Goal: Task Accomplishment & Management: Manage account settings

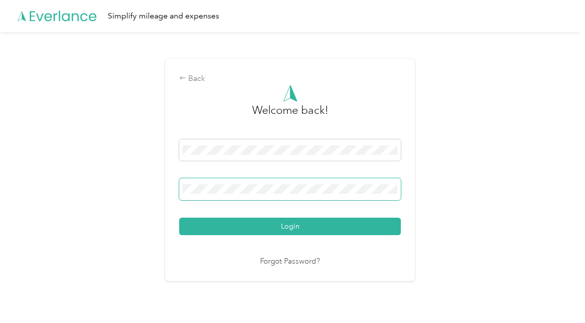
click at [293, 226] on button "Login" at bounding box center [290, 226] width 222 height 17
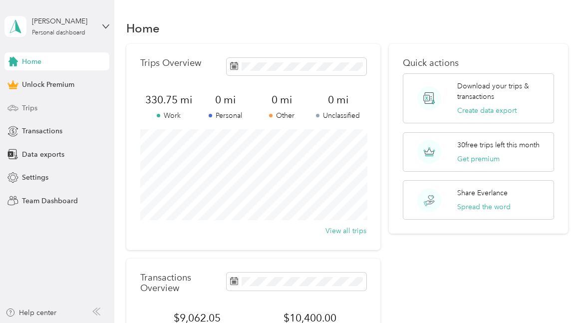
click at [32, 107] on span "Trips" at bounding box center [29, 108] width 15 height 10
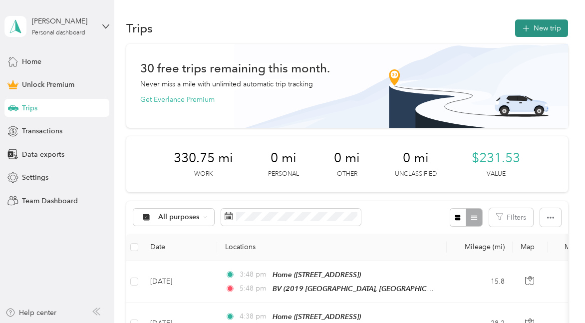
click at [550, 25] on button "New trip" at bounding box center [541, 27] width 53 height 17
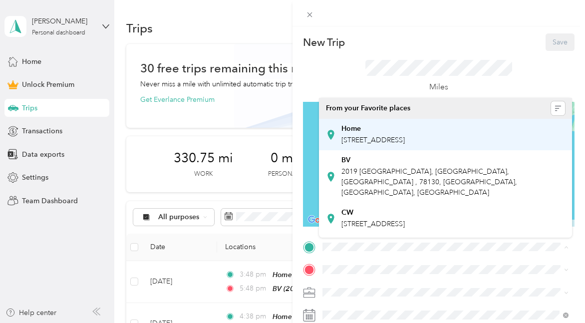
click at [374, 143] on span "[STREET_ADDRESS]" at bounding box center [373, 140] width 63 height 8
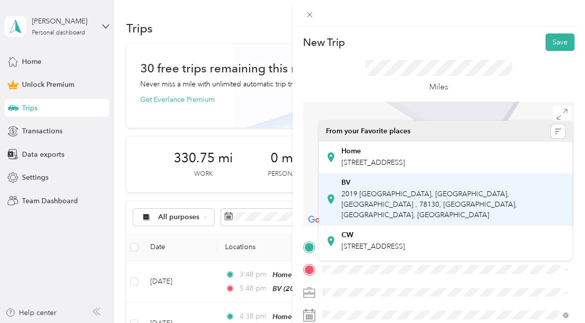
click at [353, 200] on span "2019 [GEOGRAPHIC_DATA], [GEOGRAPHIC_DATA], [GEOGRAPHIC_DATA] , 78130, [GEOGRAPH…" at bounding box center [430, 204] width 176 height 29
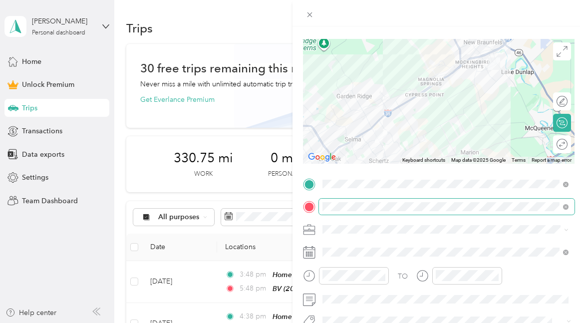
scroll to position [64, 0]
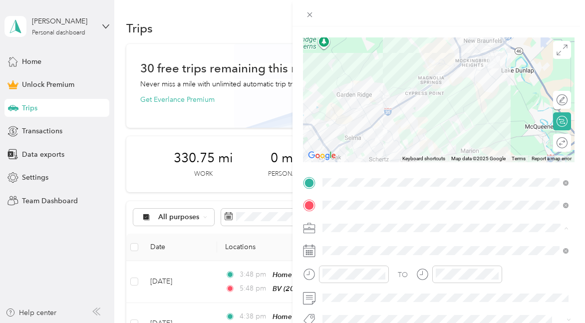
click at [342, 141] on span "Work Expense" at bounding box center [349, 140] width 46 height 8
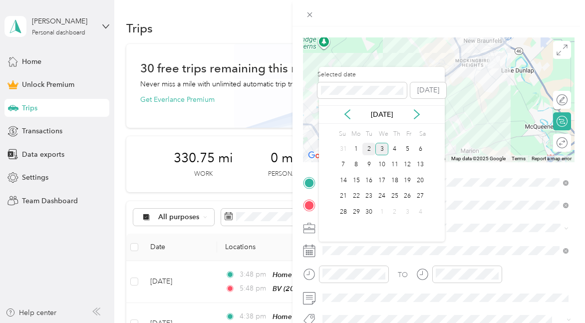
click at [367, 148] on div "2" at bounding box center [369, 149] width 13 height 12
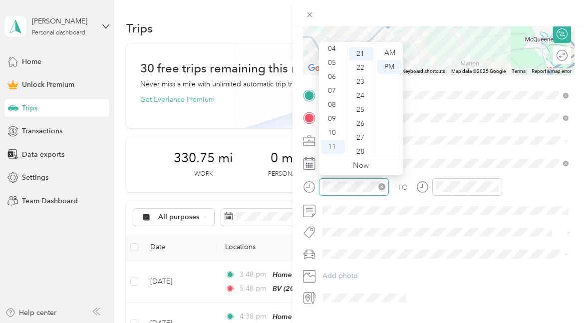
scroll to position [293, 0]
click at [334, 63] on div "05" at bounding box center [333, 63] width 24 height 14
click at [334, 64] on div "05" at bounding box center [333, 63] width 24 height 14
click at [363, 51] on div "00" at bounding box center [362, 53] width 24 height 14
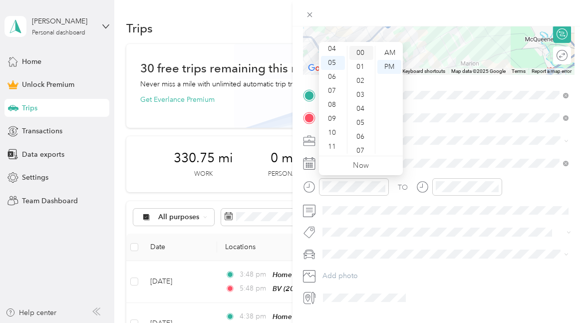
click at [363, 51] on div "00" at bounding box center [362, 53] width 24 height 14
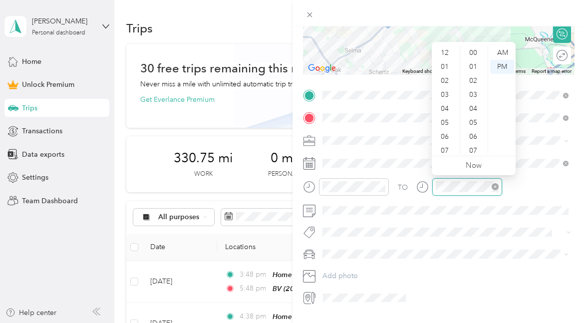
scroll to position [60, 0]
click at [445, 78] on div "06" at bounding box center [446, 77] width 24 height 14
click at [477, 51] on div "00" at bounding box center [474, 53] width 24 height 14
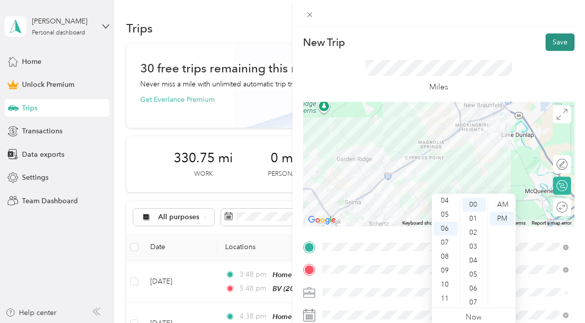
click at [564, 39] on button "Save" at bounding box center [560, 41] width 29 height 17
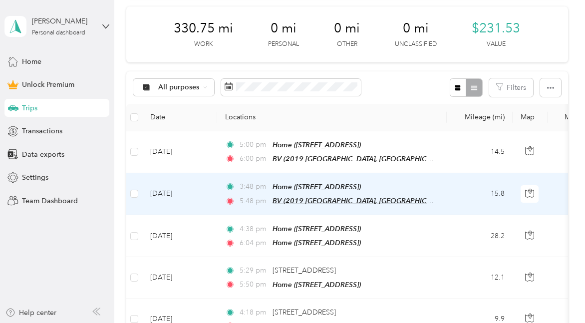
scroll to position [131, 0]
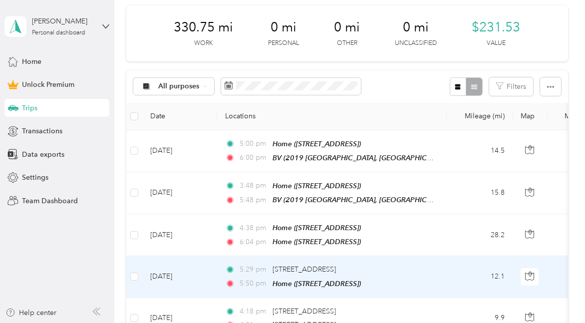
click at [425, 271] on div "5:29 pm [STREET_ADDRESS]" at bounding box center [330, 269] width 210 height 11
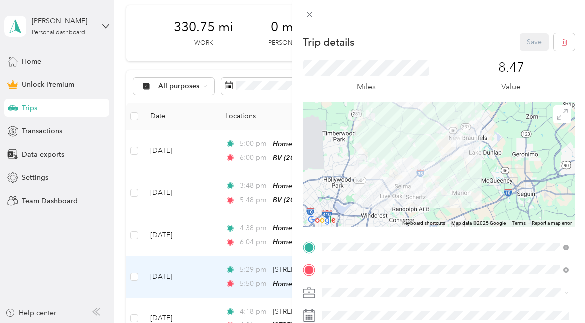
click at [183, 238] on div "Trip details Save This trip cannot be edited because it is either under review,…" at bounding box center [292, 161] width 585 height 323
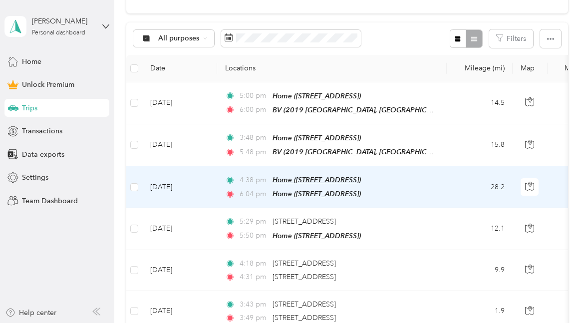
scroll to position [180, 0]
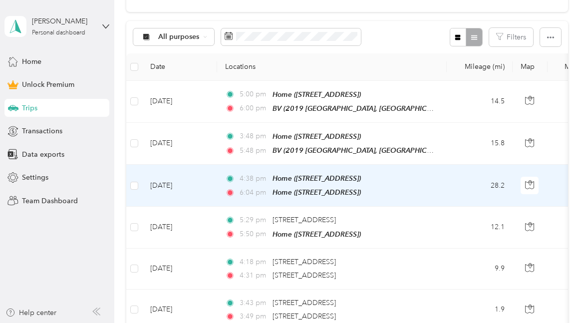
click at [415, 179] on div "4:38 pm Home ([STREET_ADDRESS])" at bounding box center [330, 178] width 210 height 11
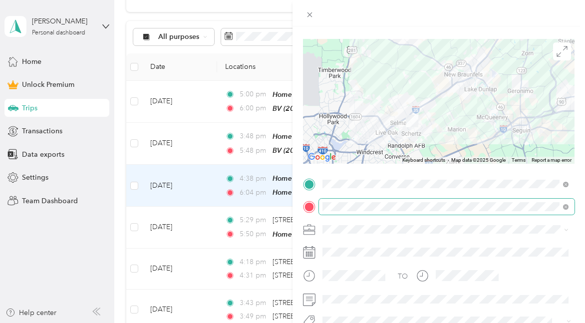
scroll to position [64, 0]
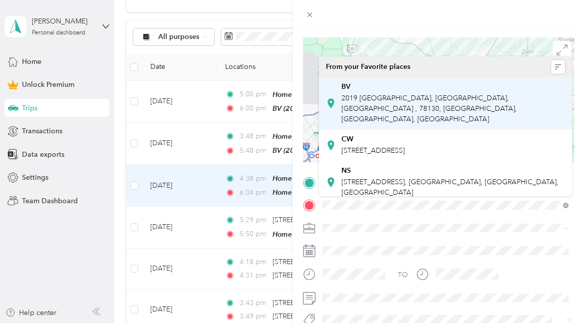
click at [383, 103] on div "BV 2019 [GEOGRAPHIC_DATA], [GEOGRAPHIC_DATA], [GEOGRAPHIC_DATA] , 78130, [GEOGR…" at bounding box center [454, 103] width 224 height 42
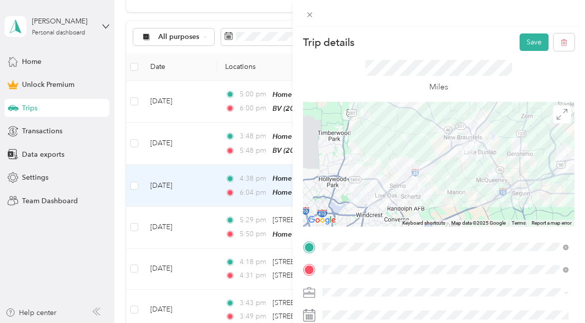
scroll to position [0, 0]
click at [529, 41] on button "Save" at bounding box center [534, 41] width 29 height 17
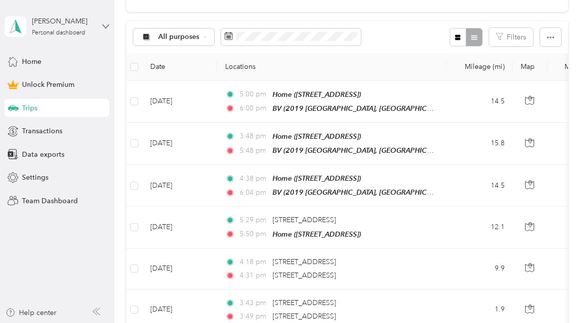
click at [107, 25] on icon at bounding box center [105, 26] width 7 height 7
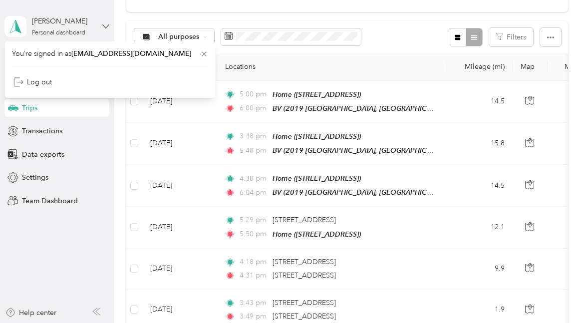
click at [107, 25] on icon at bounding box center [105, 26] width 7 height 7
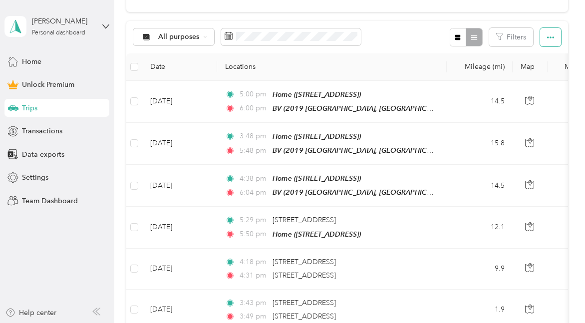
click at [553, 36] on icon "button" at bounding box center [550, 37] width 7 height 2
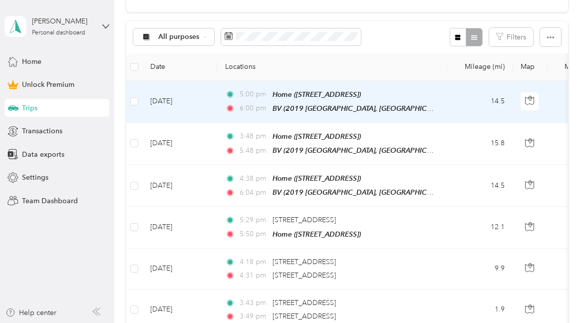
click at [271, 94] on div "5:00 pm Home ([STREET_ADDRESS])" at bounding box center [330, 94] width 210 height 11
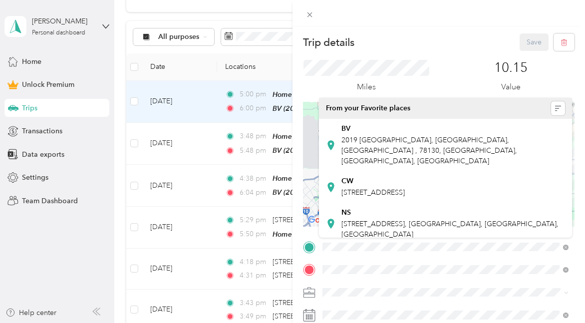
click at [442, 51] on div "Miles 10.15 Value" at bounding box center [439, 76] width 272 height 51
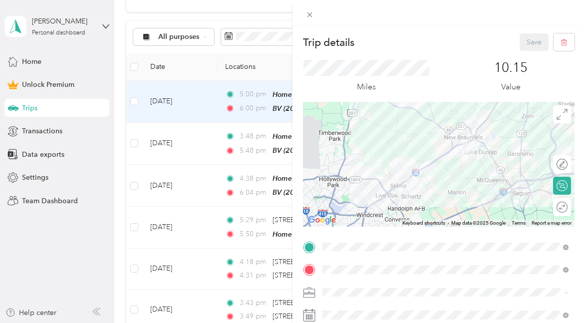
click at [37, 179] on div "Trip details Save This trip cannot be edited because it is either under review,…" at bounding box center [292, 161] width 585 height 323
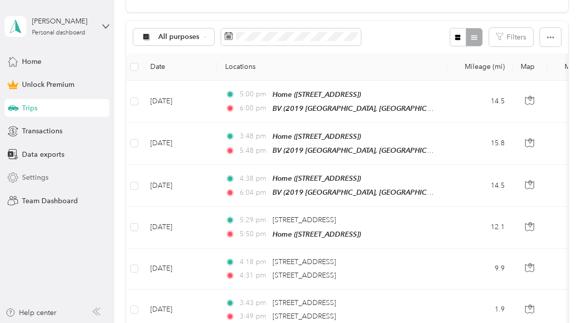
click at [15, 175] on icon at bounding box center [12, 177] width 11 height 11
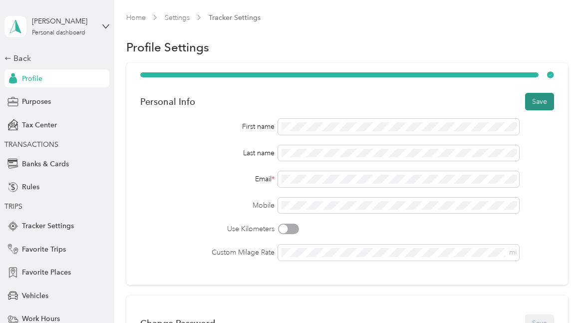
click at [551, 98] on button "Save" at bounding box center [539, 101] width 29 height 17
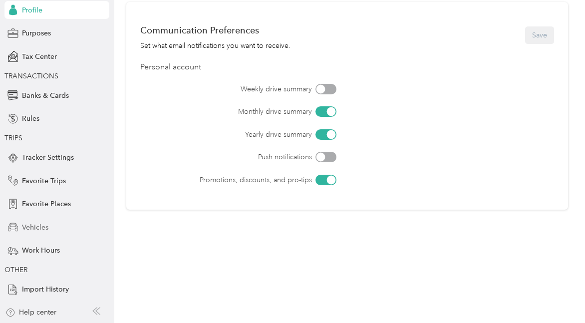
scroll to position [68, 0]
click at [45, 208] on span "Favorite Places" at bounding box center [46, 204] width 49 height 10
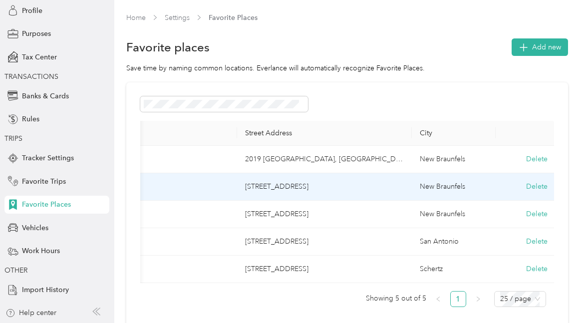
scroll to position [0, 77]
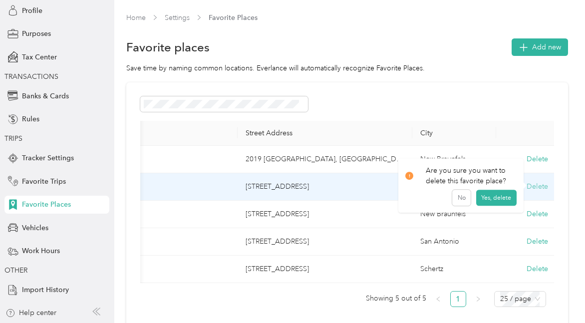
click at [544, 187] on button "Delete" at bounding box center [537, 186] width 21 height 10
click at [499, 198] on button "Yes, delete" at bounding box center [496, 199] width 40 height 16
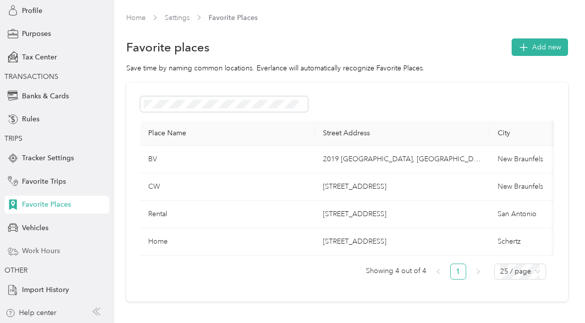
scroll to position [0, 0]
click at [42, 182] on span "Favorite Trips" at bounding box center [44, 181] width 44 height 10
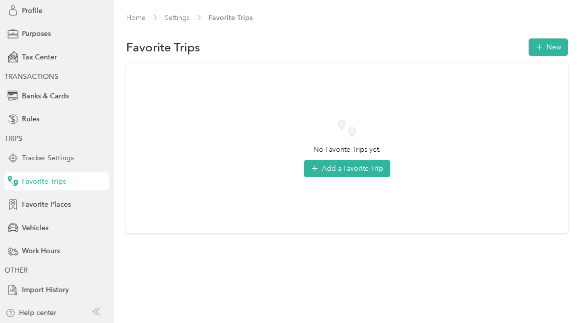
click at [41, 159] on span "Tracker Settings" at bounding box center [48, 158] width 52 height 10
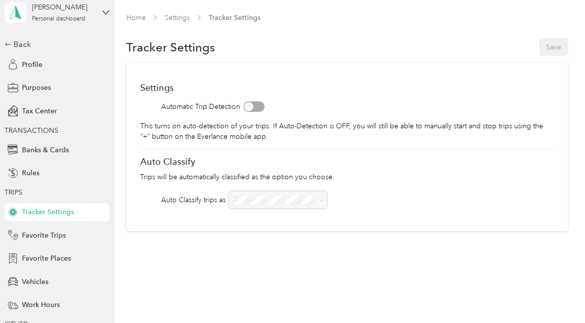
scroll to position [6, 0]
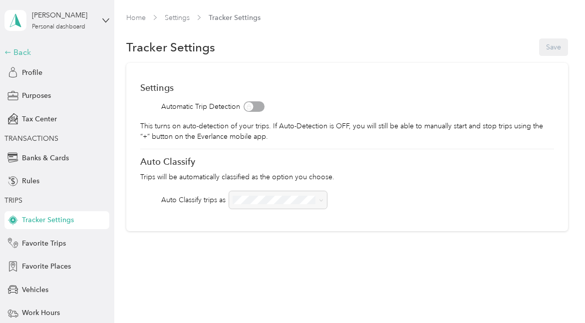
click at [16, 50] on div "Back" at bounding box center [54, 52] width 100 height 12
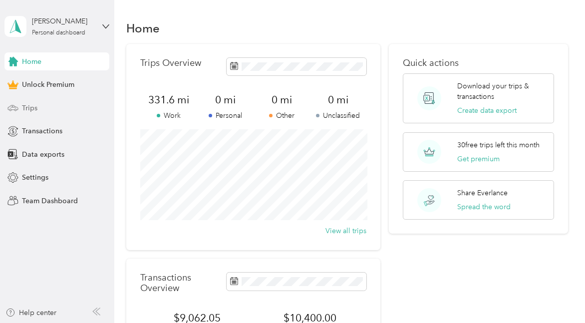
click at [34, 109] on span "Trips" at bounding box center [29, 108] width 15 height 10
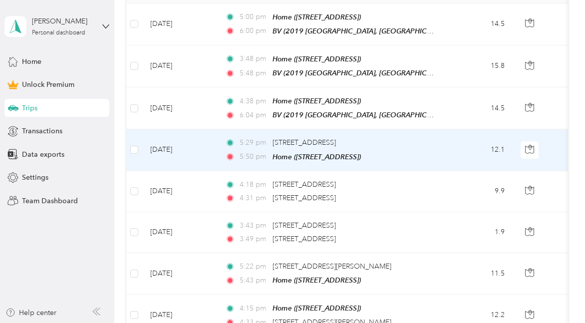
scroll to position [263, 0]
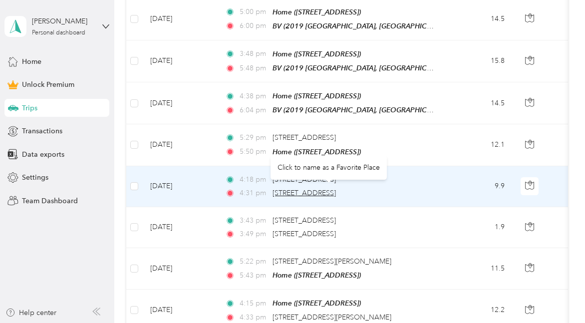
drag, startPoint x: 393, startPoint y: 186, endPoint x: 275, endPoint y: 190, distance: 117.9
click at [275, 190] on div "4:31 pm [STREET_ADDRESS]" at bounding box center [330, 193] width 210 height 11
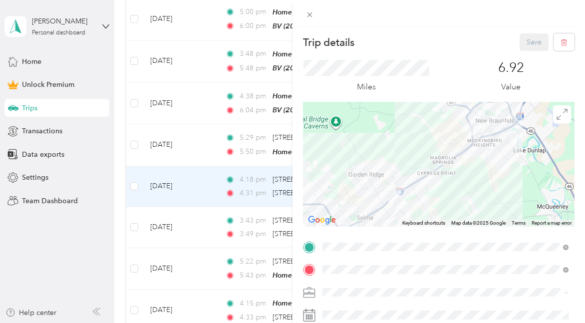
click at [272, 190] on div "Trip details Save This trip cannot be edited because it is either under review,…" at bounding box center [292, 161] width 585 height 323
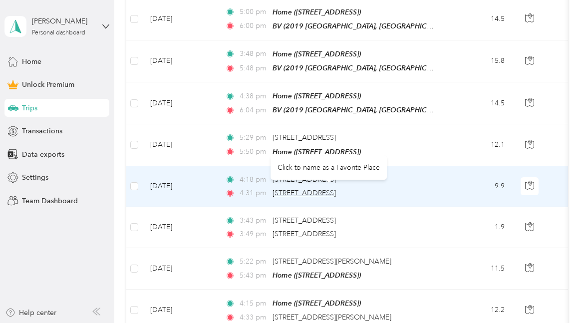
click at [279, 189] on span "[STREET_ADDRESS]" at bounding box center [304, 193] width 63 height 8
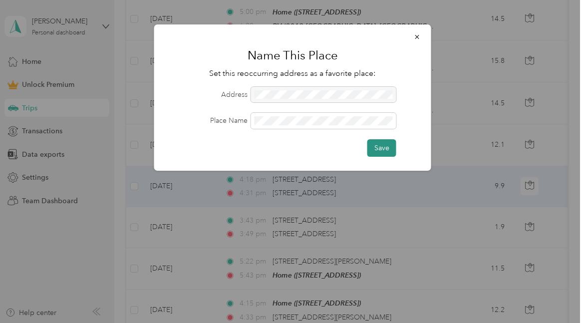
click at [386, 147] on button "Save" at bounding box center [382, 147] width 29 height 17
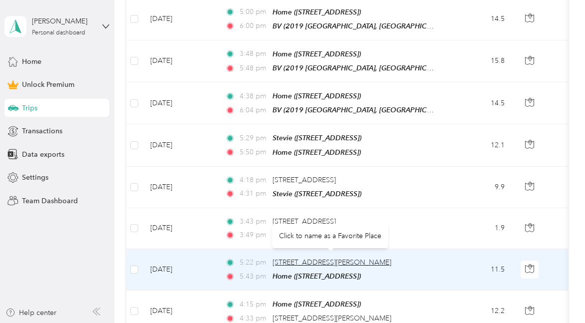
click at [328, 259] on span "[STREET_ADDRESS][PERSON_NAME]" at bounding box center [332, 262] width 119 height 8
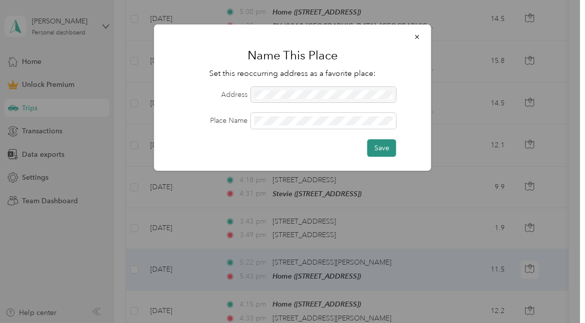
click at [386, 146] on button "Save" at bounding box center [382, 147] width 29 height 17
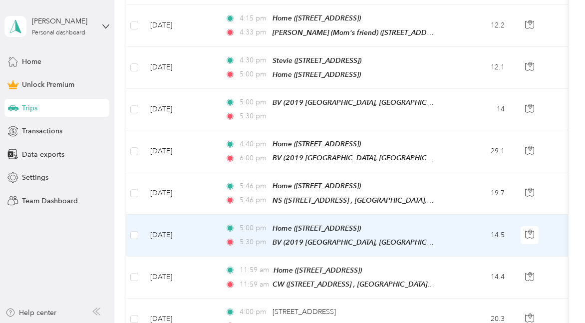
scroll to position [535, 0]
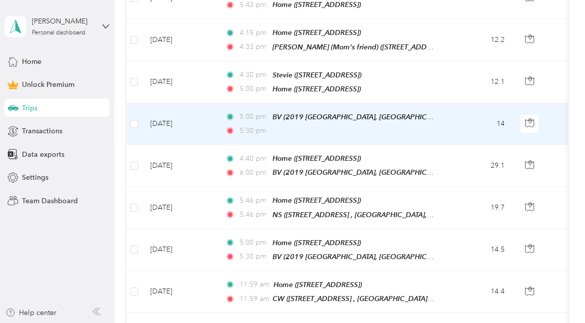
click at [395, 116] on div "5:00 pm BV (2019 [GEOGRAPHIC_DATA], [GEOGRAPHIC_DATA], [GEOGRAPHIC_DATA] , [GEO…" at bounding box center [330, 123] width 210 height 25
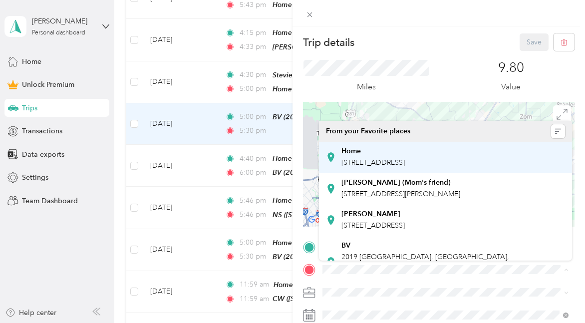
click at [357, 159] on span "[STREET_ADDRESS]" at bounding box center [373, 162] width 63 height 8
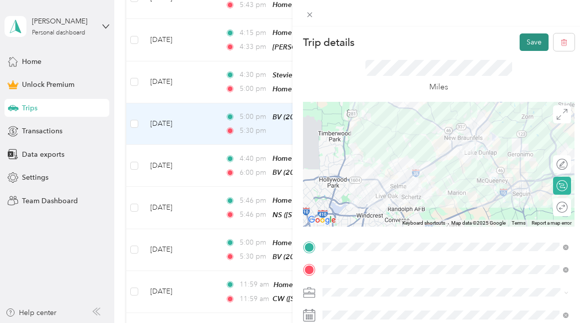
click at [533, 38] on button "Save" at bounding box center [534, 41] width 29 height 17
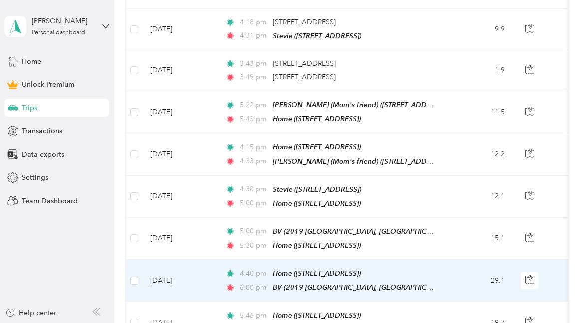
scroll to position [420, 0]
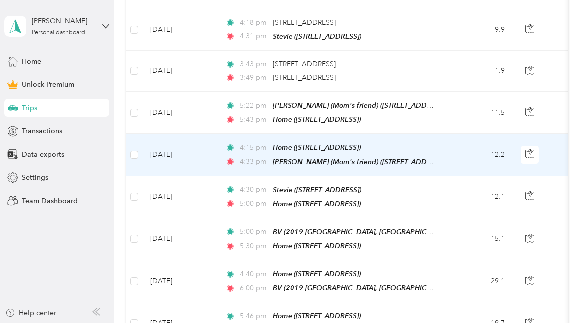
click at [422, 142] on div "4:15 pm Home ([STREET_ADDRESS])" at bounding box center [330, 147] width 210 height 11
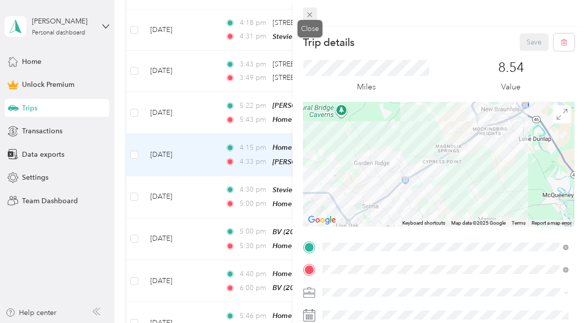
click at [308, 8] on span at bounding box center [310, 14] width 14 height 14
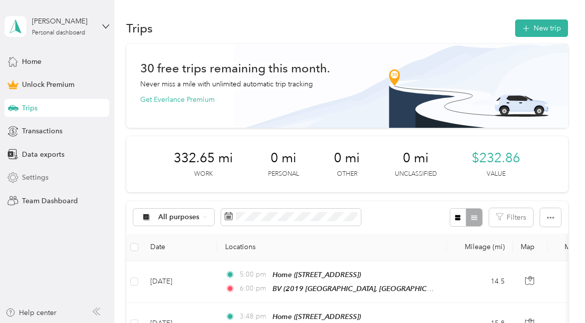
click at [34, 173] on span "Settings" at bounding box center [35, 177] width 26 height 10
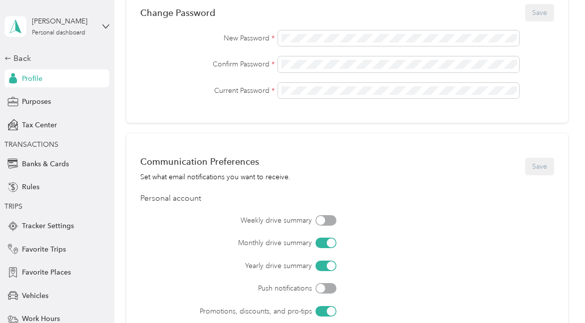
scroll to position [310, 0]
click at [55, 227] on span "Tracker Settings" at bounding box center [48, 226] width 52 height 10
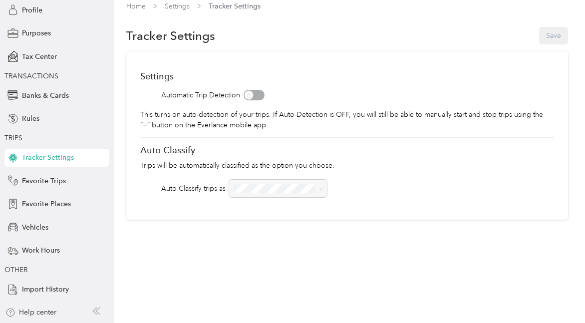
scroll to position [68, 0]
click at [43, 183] on span "Favorite Trips" at bounding box center [44, 181] width 44 height 10
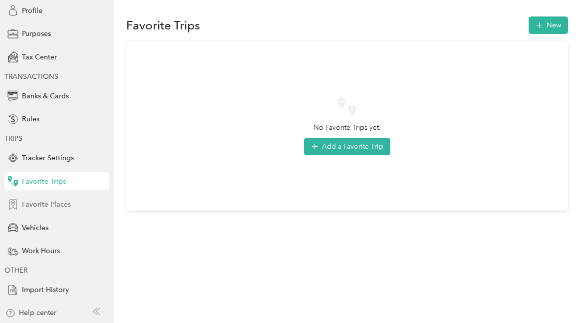
click at [47, 203] on span "Favorite Places" at bounding box center [46, 204] width 49 height 10
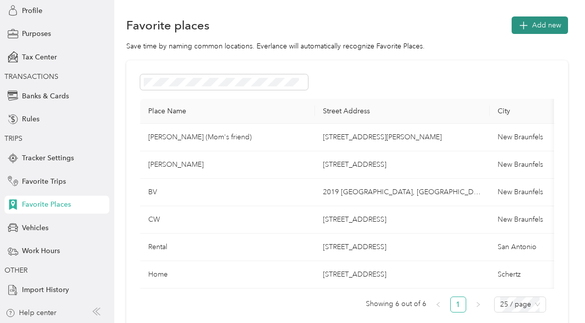
click at [544, 26] on span "Add new" at bounding box center [546, 25] width 29 height 10
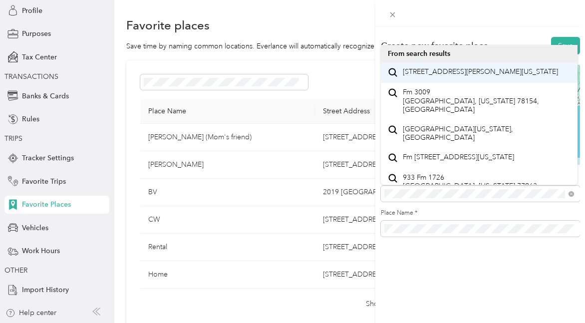
click at [461, 76] on span "[STREET_ADDRESS][PERSON_NAME][US_STATE]" at bounding box center [480, 71] width 155 height 9
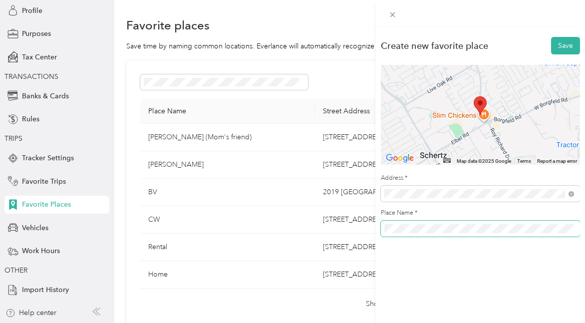
click at [359, 225] on div "Create new favorite place Save ← Move left → Move right ↑ Move up ↓ Move down +…" at bounding box center [292, 161] width 585 height 323
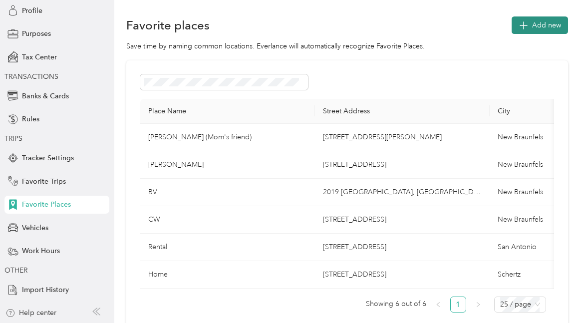
click at [548, 22] on span "Add new" at bounding box center [546, 25] width 29 height 10
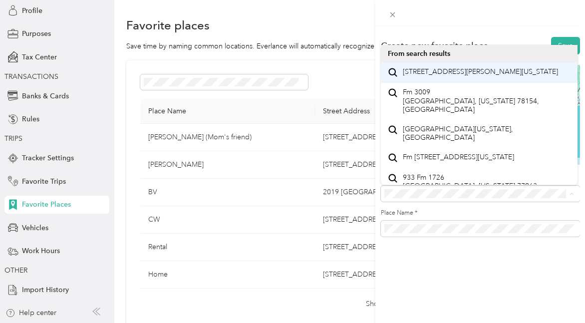
click at [423, 75] on span "[STREET_ADDRESS][PERSON_NAME][US_STATE]" at bounding box center [480, 71] width 155 height 9
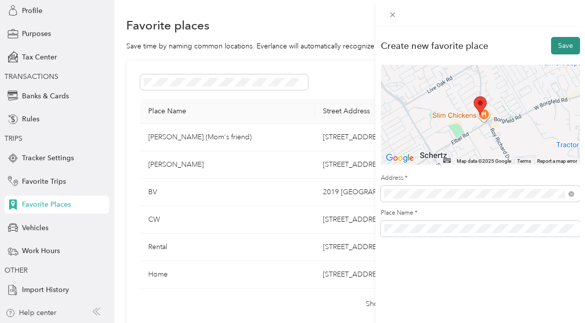
click at [570, 43] on button "Save" at bounding box center [565, 45] width 29 height 17
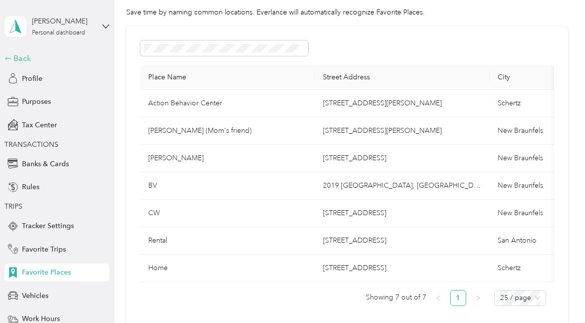
click at [22, 60] on div "Back" at bounding box center [54, 58] width 100 height 12
